Goal: Task Accomplishment & Management: Complete application form

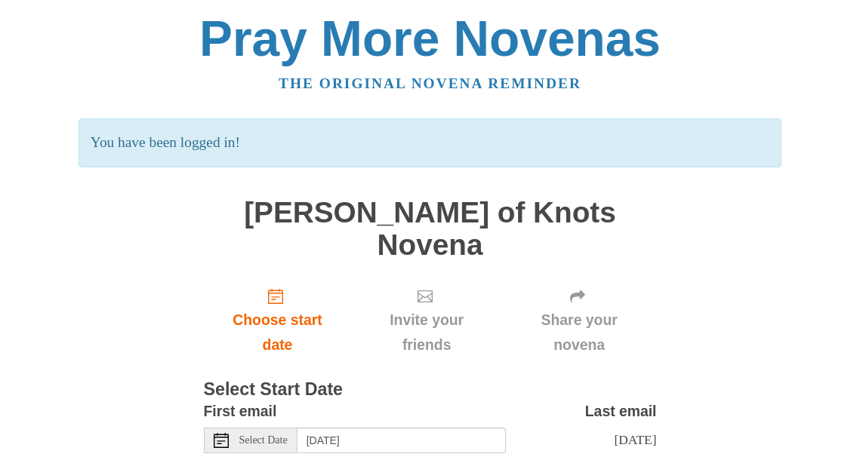
scroll to position [75, 0]
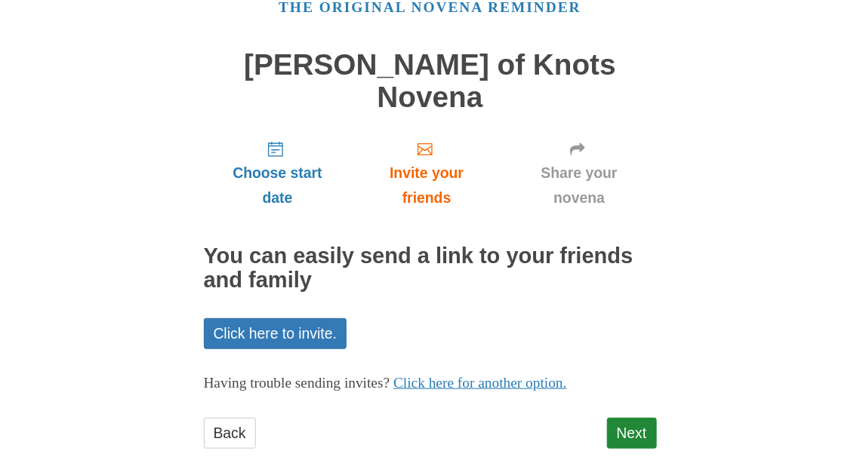
scroll to position [76, 0]
click at [641, 418] on link "Next" at bounding box center [632, 433] width 50 height 31
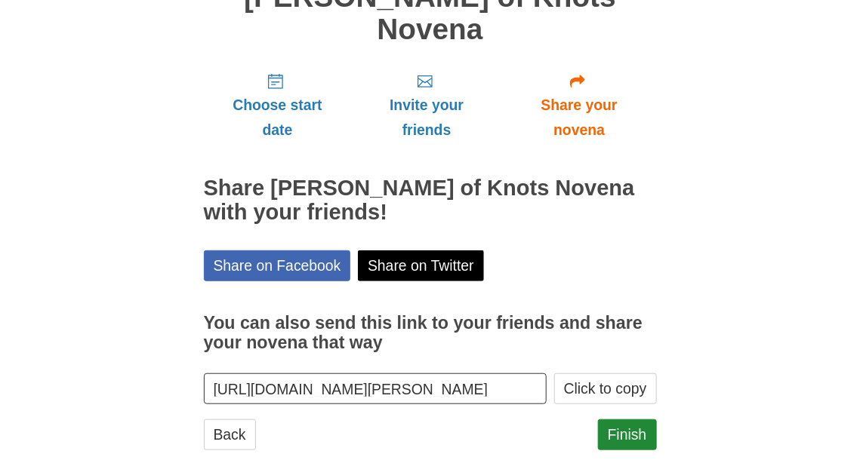
scroll to position [145, 0]
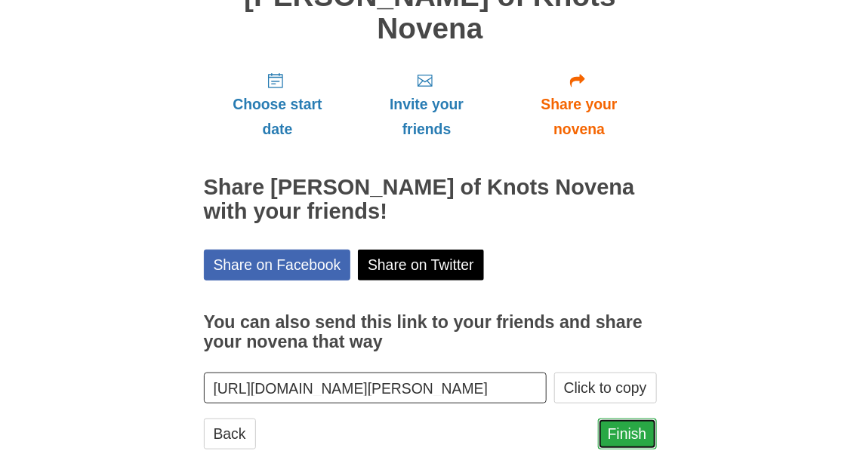
click at [617, 419] on link "Finish" at bounding box center [627, 434] width 59 height 31
